Goal: Information Seeking & Learning: Learn about a topic

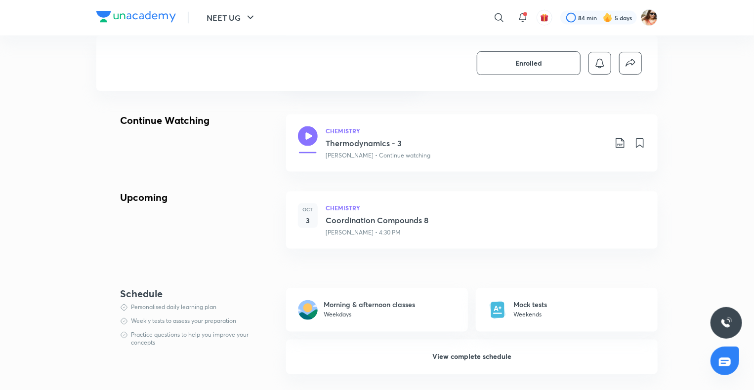
scroll to position [700, 0]
click at [138, 313] on div "Personalised daily learning plan Weekly tests to assess your preparation Practi…" at bounding box center [187, 326] width 134 height 43
click at [452, 361] on span "View complete schedule" at bounding box center [471, 359] width 79 height 10
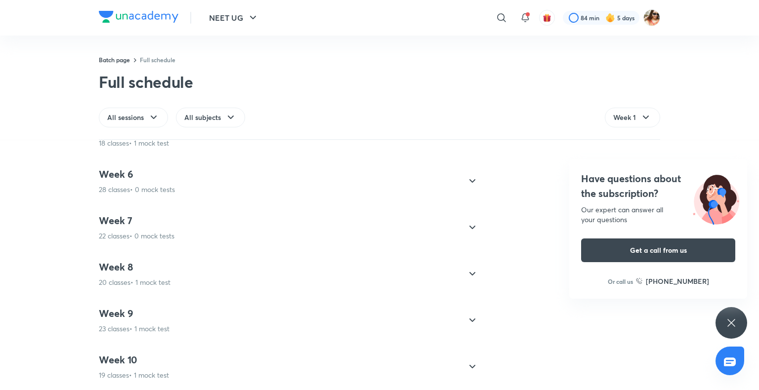
scroll to position [2183, 0]
click at [116, 56] on link "Batch page" at bounding box center [114, 60] width 31 height 8
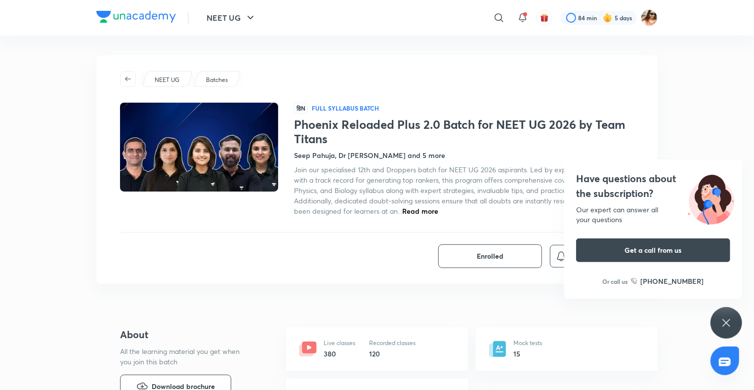
click at [410, 210] on span "Read more" at bounding box center [420, 211] width 36 height 9
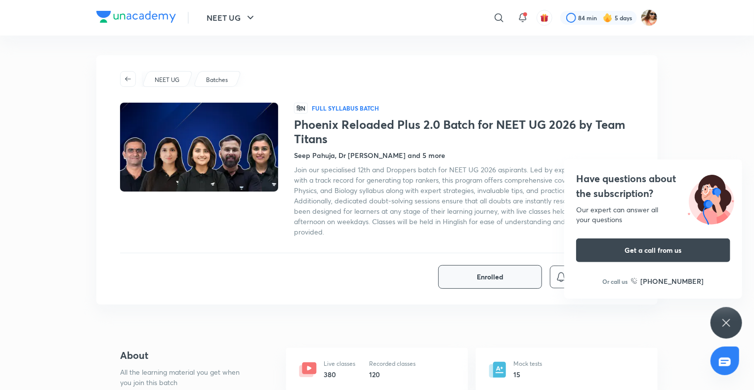
click at [510, 276] on button "Enrolled" at bounding box center [490, 277] width 104 height 24
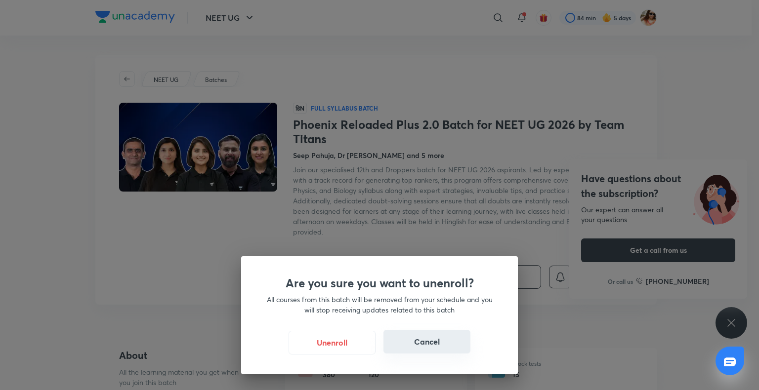
click at [451, 343] on button "Cancel" at bounding box center [426, 342] width 87 height 24
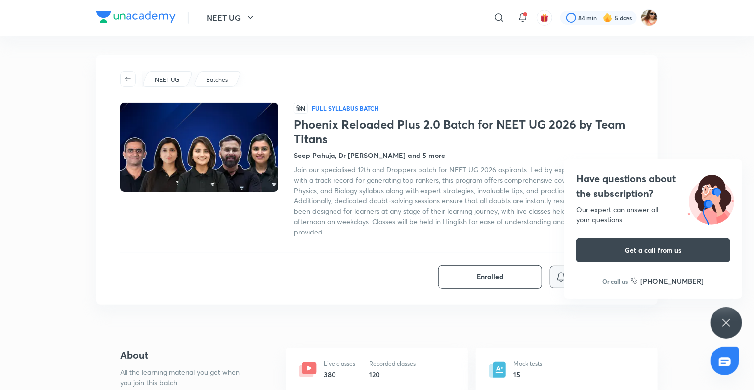
click at [554, 276] on button "button" at bounding box center [561, 277] width 23 height 23
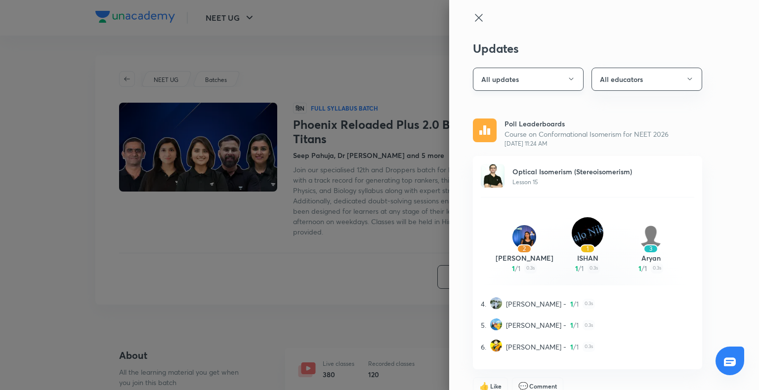
click at [557, 77] on button "All updates" at bounding box center [528, 79] width 111 height 23
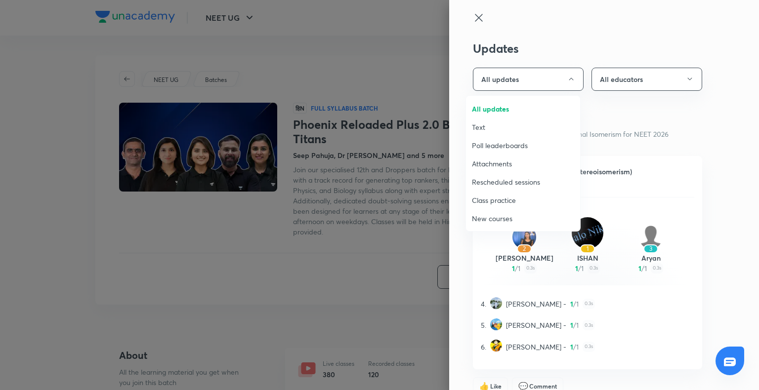
drag, startPoint x: 737, startPoint y: 225, endPoint x: 657, endPoint y: 87, distance: 159.7
click at [657, 87] on div at bounding box center [379, 195] width 759 height 390
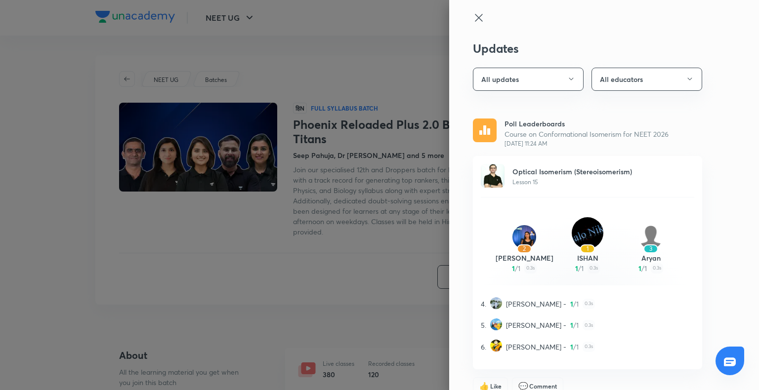
click at [657, 87] on button "All educators" at bounding box center [646, 79] width 111 height 23
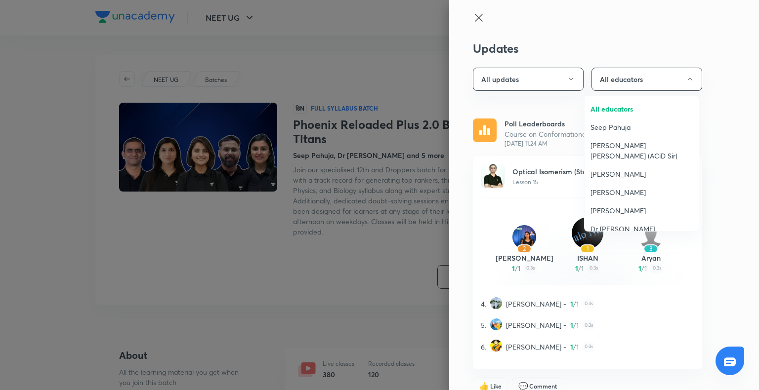
click at [660, 258] on div at bounding box center [379, 195] width 759 height 390
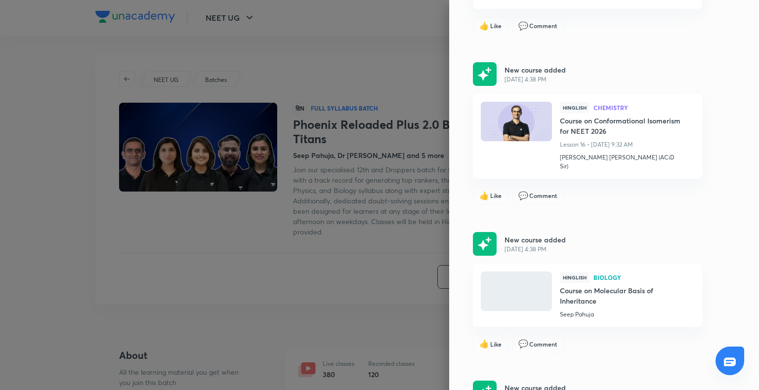
scroll to position [1243, 0]
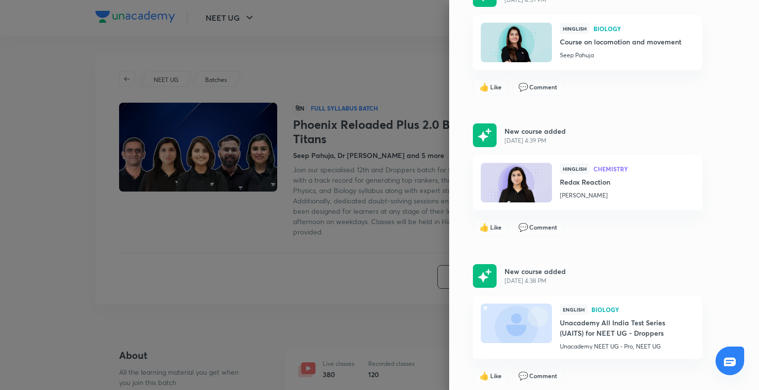
click at [646, 195] on div "Hinglish Chemistry Redox Reaction Akansha Karnwal" at bounding box center [587, 183] width 213 height 40
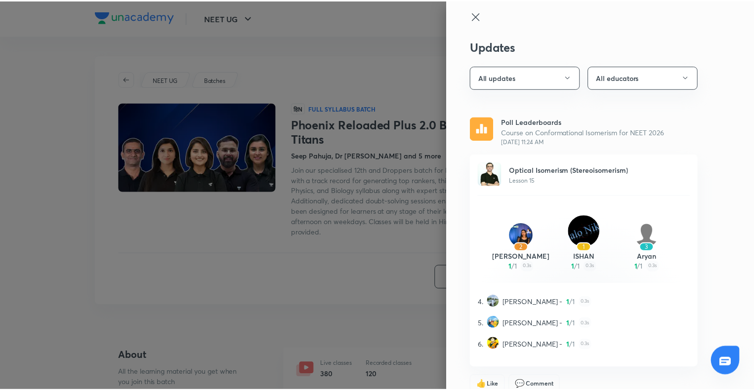
scroll to position [0, 0]
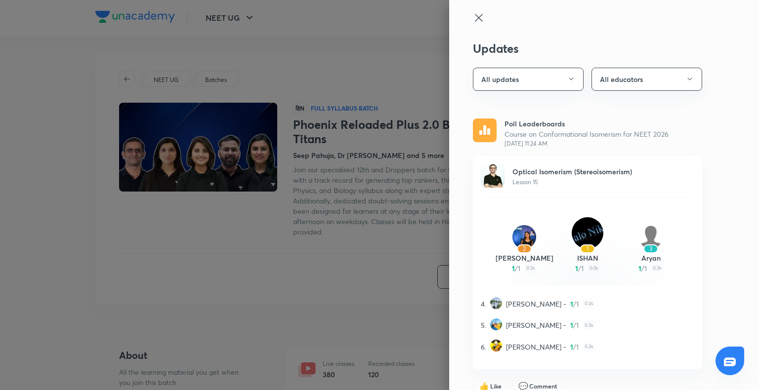
click at [504, 122] on p "Poll Leaderboards" at bounding box center [586, 124] width 164 height 10
click at [512, 181] on span "Lesson 15" at bounding box center [525, 181] width 26 height 7
click at [496, 180] on img at bounding box center [493, 176] width 24 height 24
click at [398, 244] on div at bounding box center [379, 195] width 759 height 390
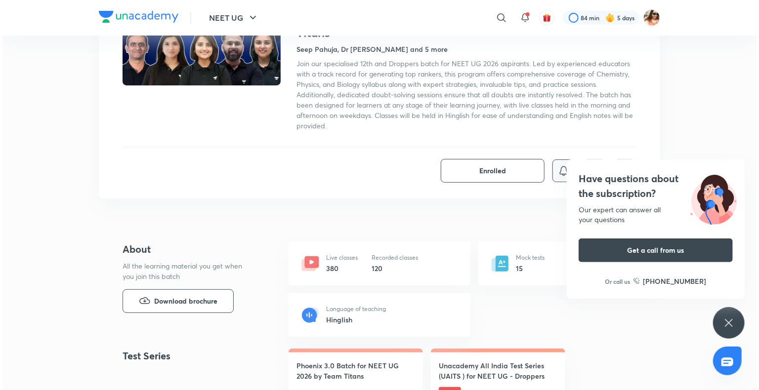
scroll to position [107, 0]
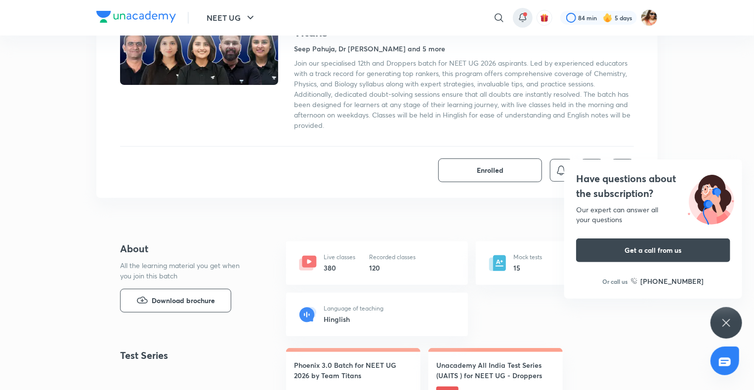
click at [520, 17] on icon at bounding box center [523, 18] width 12 height 12
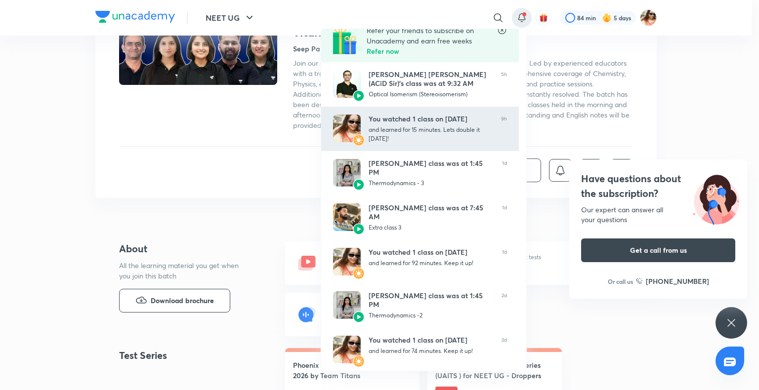
scroll to position [0, 0]
